Goal: Complete application form

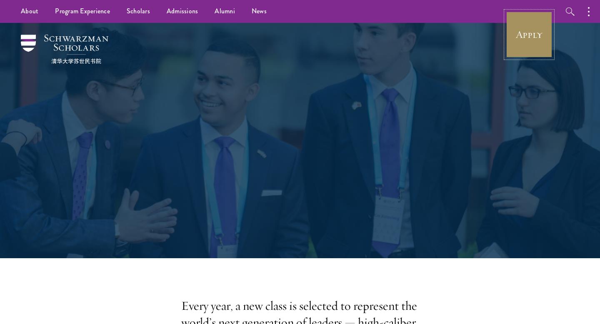
click at [518, 24] on link "Apply" at bounding box center [529, 34] width 47 height 47
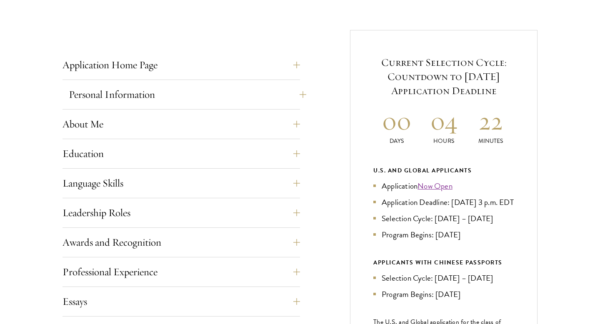
scroll to position [415, 0]
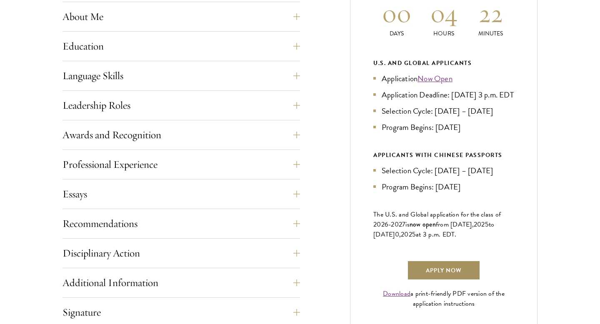
click at [435, 278] on link "Apply Now" at bounding box center [443, 271] width 73 height 20
drag, startPoint x: 435, startPoint y: 123, endPoint x: 483, endPoint y: 123, distance: 48.4
click at [484, 117] on li "Selection Cycle: [DATE] – [DATE]" at bounding box center [444, 111] width 141 height 12
click at [464, 117] on li "Selection Cycle: [DATE] – [DATE]" at bounding box center [444, 111] width 141 height 12
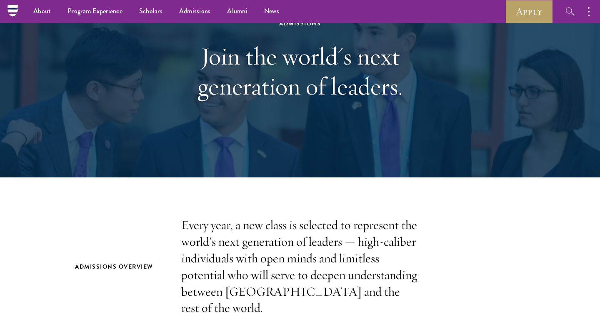
scroll to position [75, 0]
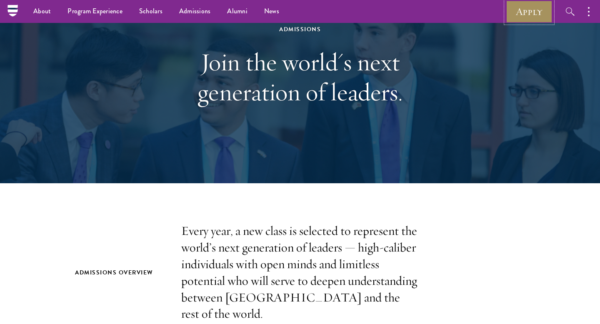
click at [549, 14] on link "Apply" at bounding box center [529, 11] width 47 height 23
